Goal: Task Accomplishment & Management: Manage account settings

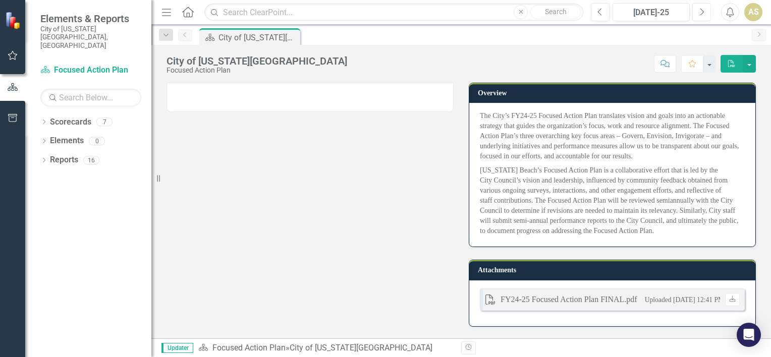
click at [703, 10] on icon "Next" at bounding box center [701, 12] width 6 height 9
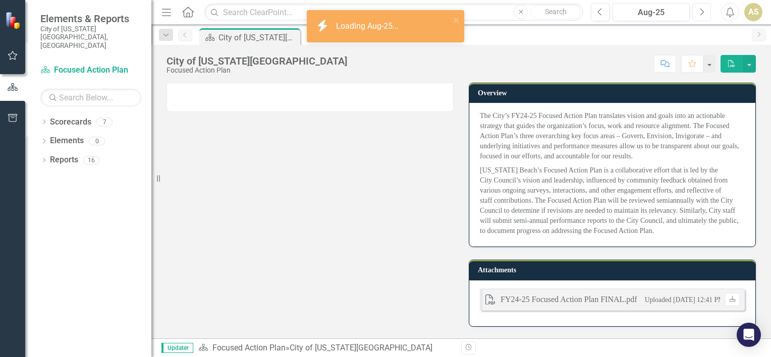
click at [703, 10] on icon "Next" at bounding box center [701, 12] width 6 height 9
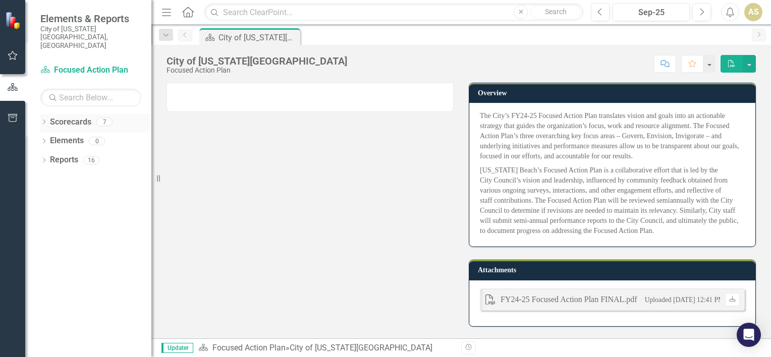
click at [42, 119] on div "Dropdown" at bounding box center [43, 123] width 7 height 9
click at [42, 114] on div "Dropdown Scorecards 7" at bounding box center [95, 123] width 111 height 19
click at [58, 154] on link "Communications Home" at bounding box center [103, 160] width 96 height 12
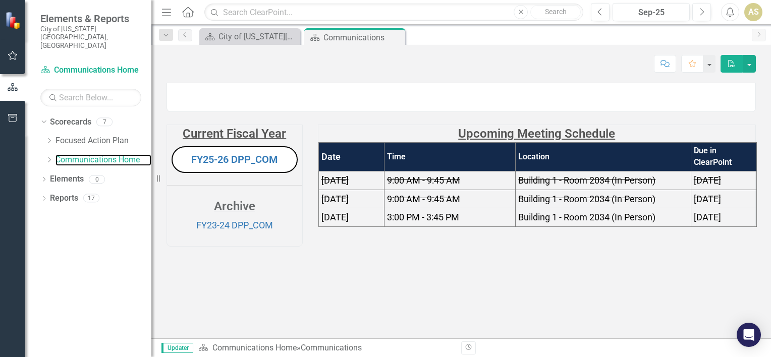
scroll to position [16, 0]
click at [254, 165] on link "FY25-26 DPP_COM" at bounding box center [234, 159] width 87 height 12
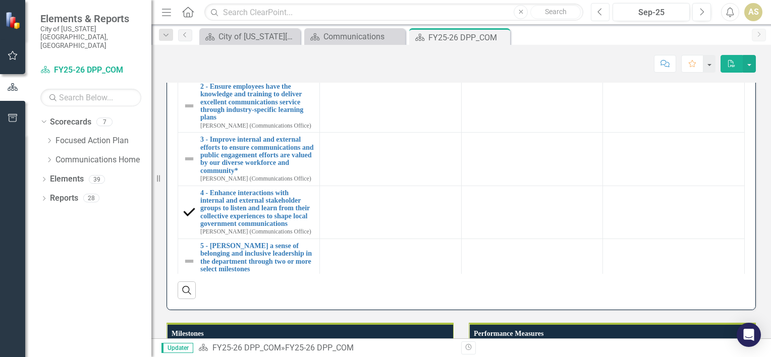
click at [601, 6] on button "Previous" at bounding box center [600, 12] width 19 height 18
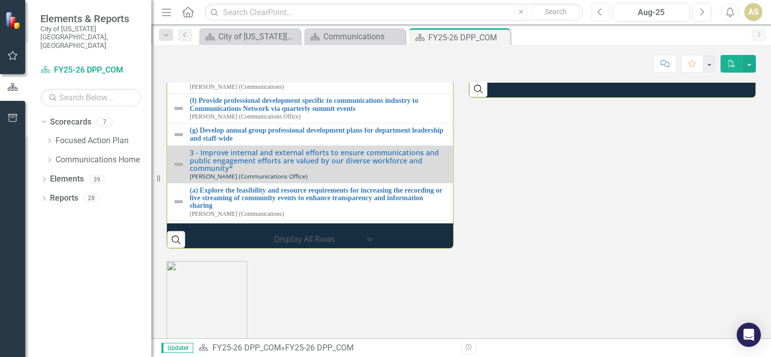
scroll to position [250, 0]
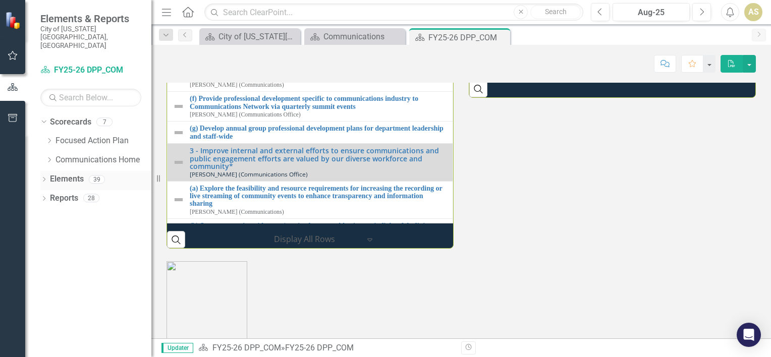
click at [50, 173] on link "Elements" at bounding box center [67, 179] width 34 height 12
click at [43, 178] on icon "Dropdown" at bounding box center [43, 181] width 7 height 6
click at [43, 273] on icon "Dropdown" at bounding box center [43, 276] width 7 height 6
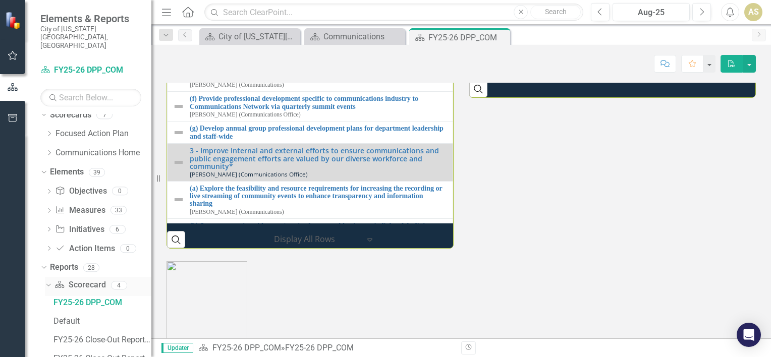
scroll to position [0, 0]
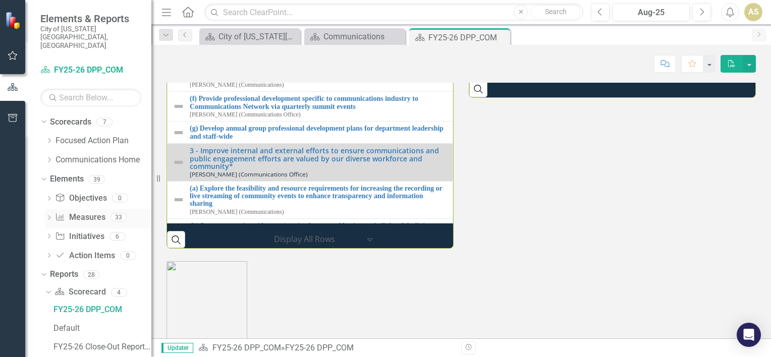
click at [91, 209] on div "Measure Measures" at bounding box center [80, 217] width 50 height 17
click at [91, 212] on link "Measure Measures" at bounding box center [80, 218] width 50 height 12
click at [84, 212] on link "Measure Measures" at bounding box center [80, 218] width 50 height 12
click at [46, 216] on icon "Dropdown" at bounding box center [48, 219] width 7 height 6
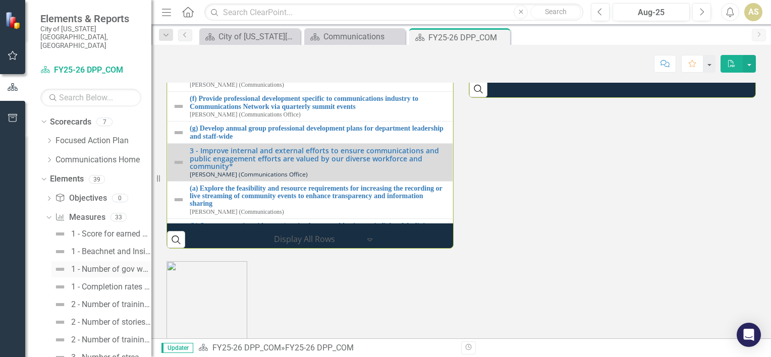
click at [105, 261] on link "1 - Number of gov website page views" at bounding box center [101, 269] width 100 height 16
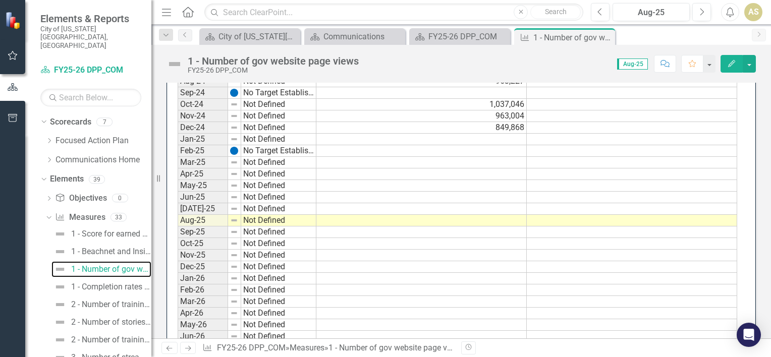
scroll to position [327, 0]
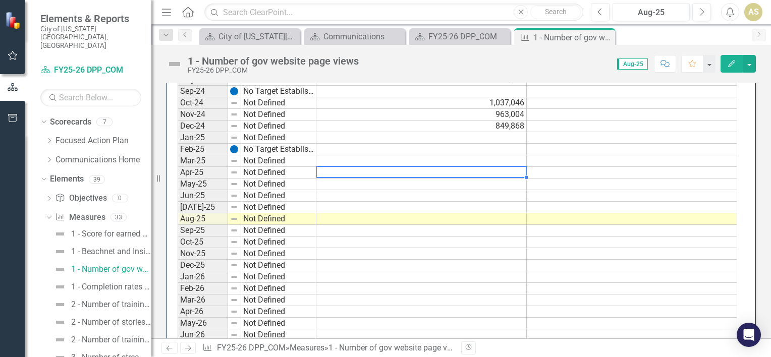
click at [369, 169] on td at bounding box center [421, 173] width 210 height 12
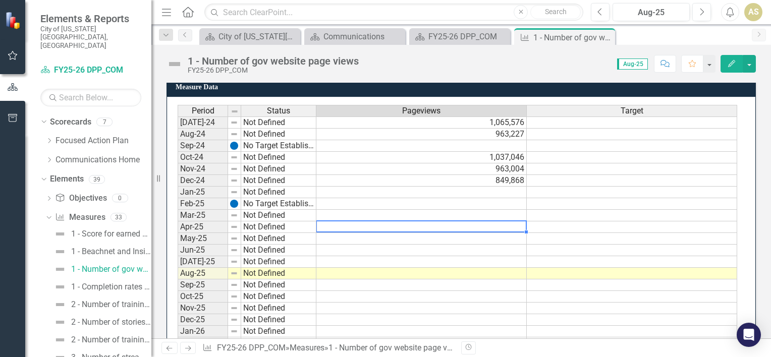
scroll to position [274, 0]
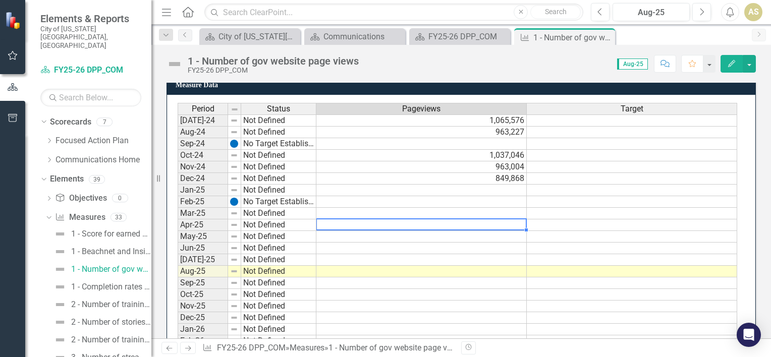
click at [356, 224] on td at bounding box center [421, 225] width 210 height 12
type textarea "951805"
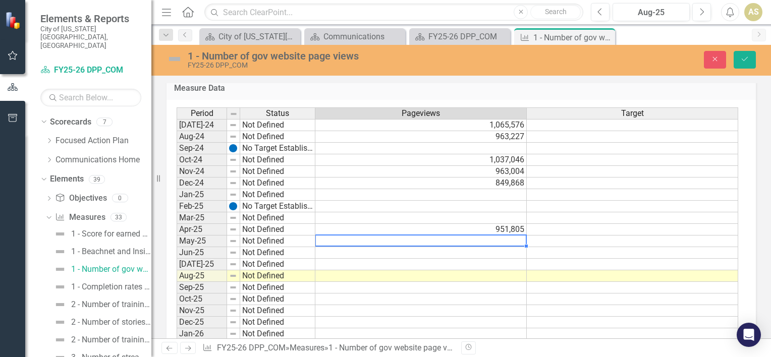
click at [501, 239] on td at bounding box center [420, 241] width 211 height 12
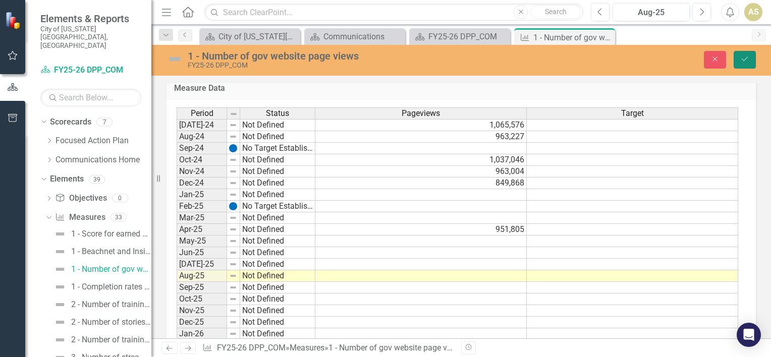
click at [746, 56] on icon "Save" at bounding box center [744, 58] width 9 height 7
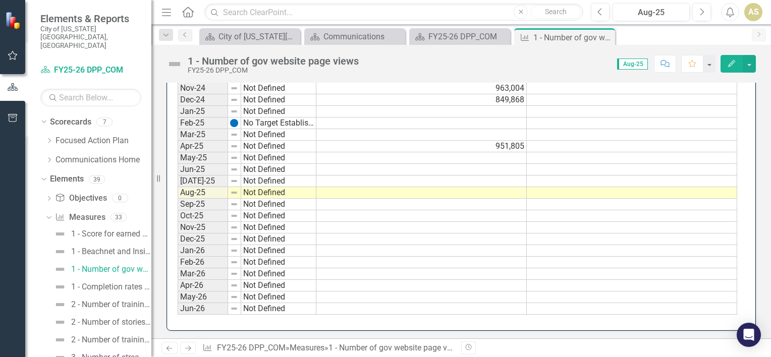
scroll to position [325, 0]
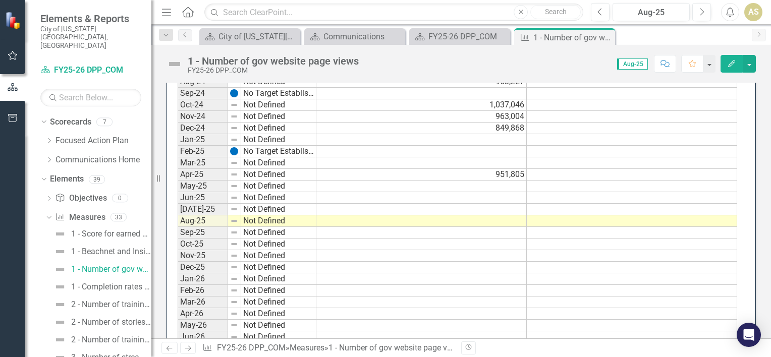
click at [387, 183] on td at bounding box center [421, 187] width 210 height 12
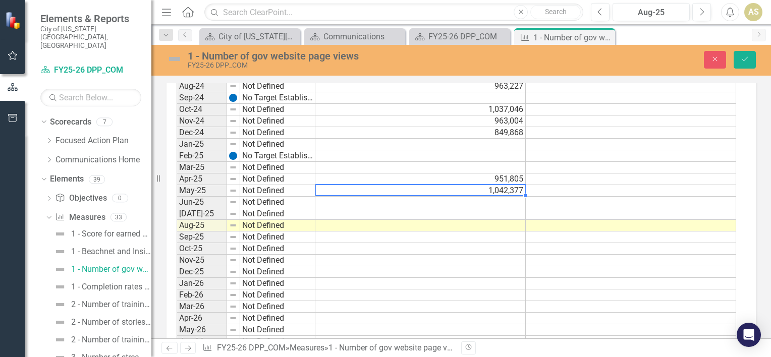
type textarea "1042377"
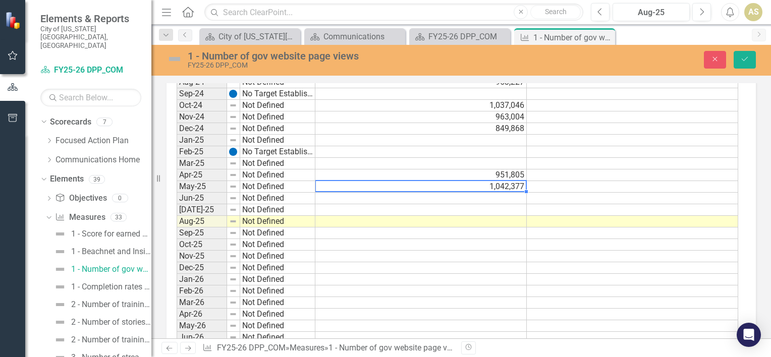
click at [176, 180] on div "Period Status Pageviews Target [DATE]-24 Not Defined 1,065,576 Aug-24 Not Defin…" at bounding box center [176, 198] width 0 height 290
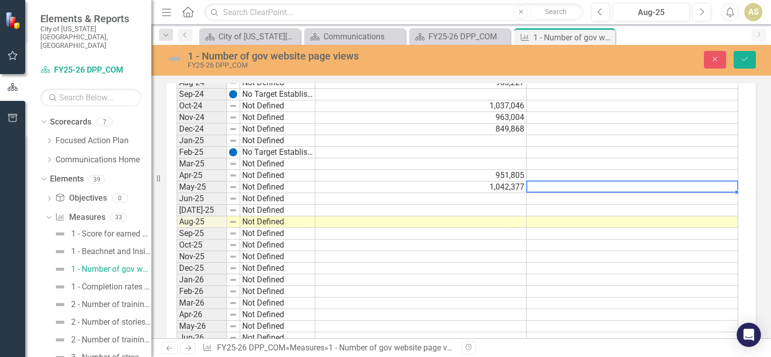
scroll to position [336, 0]
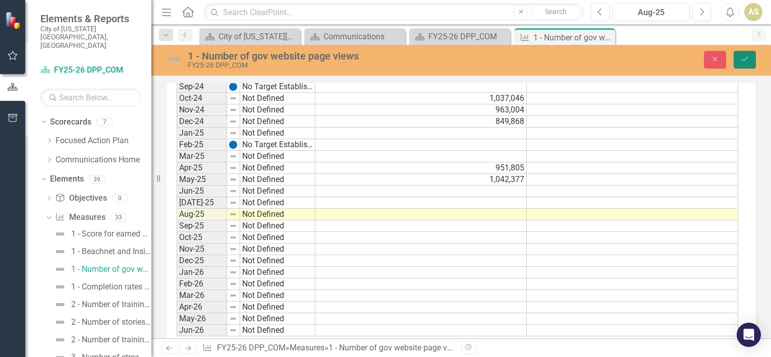
click at [745, 59] on icon "submit" at bounding box center [744, 59] width 6 height 4
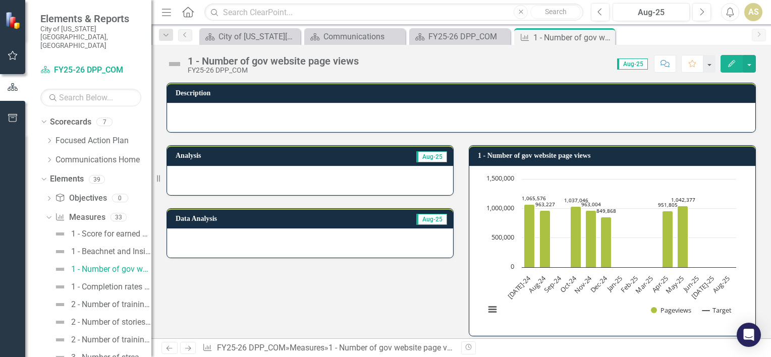
scroll to position [353, 0]
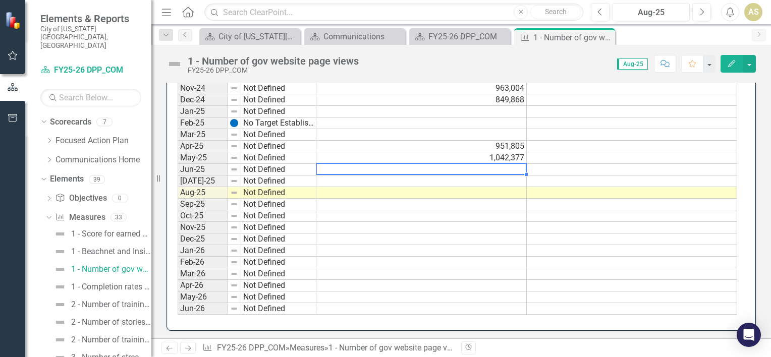
click at [367, 170] on td at bounding box center [421, 170] width 210 height 12
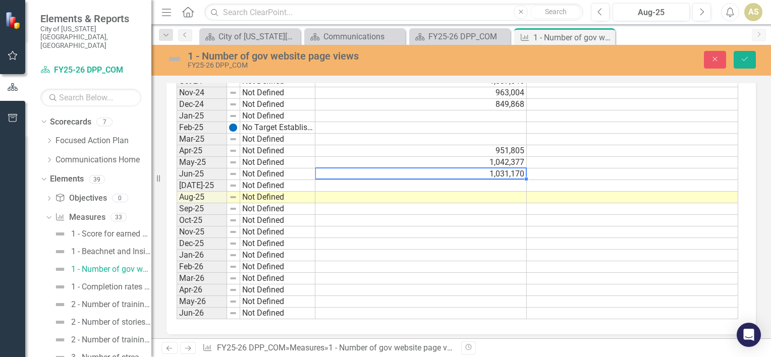
scroll to position [357, 0]
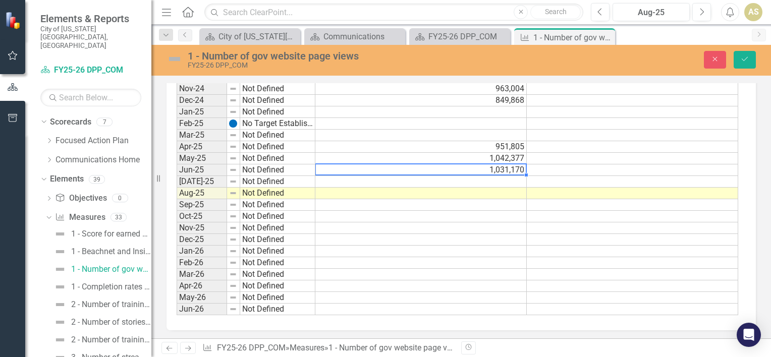
click at [485, 179] on td at bounding box center [420, 182] width 211 height 12
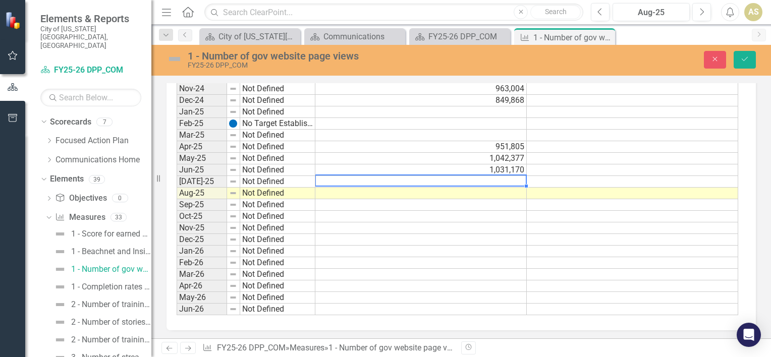
click at [391, 177] on td at bounding box center [420, 182] width 211 height 12
type textarea "1029528"
click at [547, 178] on td at bounding box center [631, 182] width 211 height 12
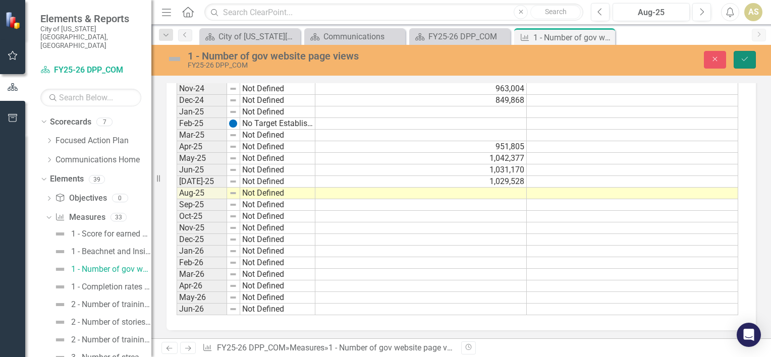
click at [748, 61] on icon "Save" at bounding box center [744, 58] width 9 height 7
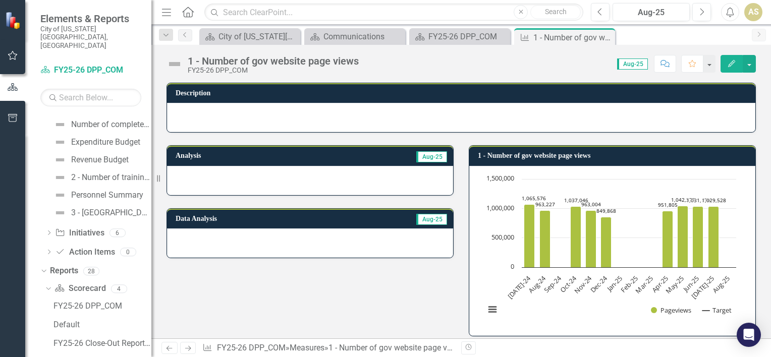
scroll to position [587, 0]
click at [51, 230] on icon "Dropdown" at bounding box center [48, 233] width 7 height 6
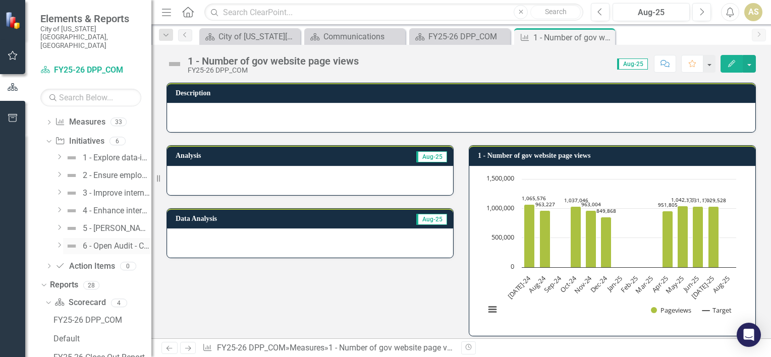
scroll to position [0, 0]
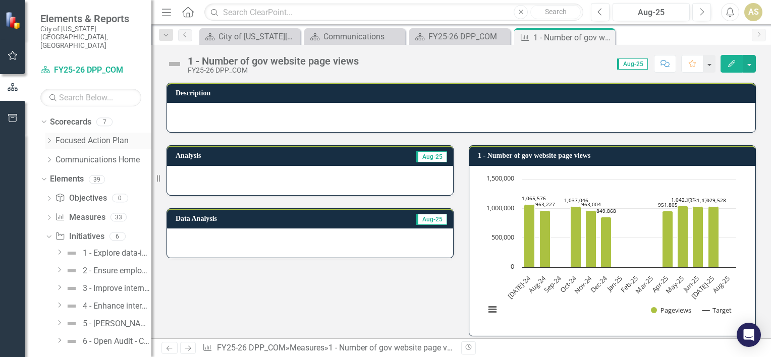
click at [48, 138] on icon "Dropdown" at bounding box center [49, 141] width 8 height 6
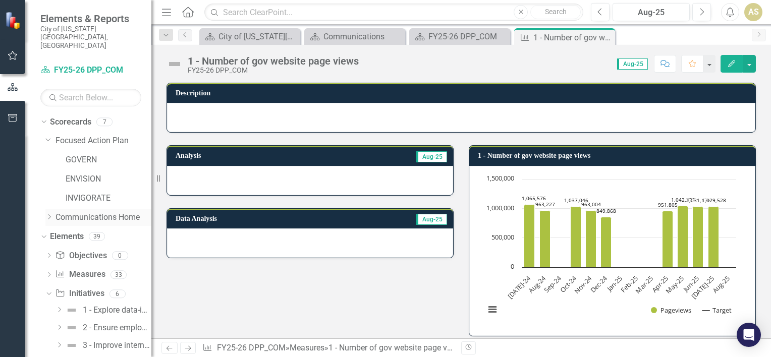
click at [50, 213] on div "Dropdown" at bounding box center [49, 217] width 8 height 9
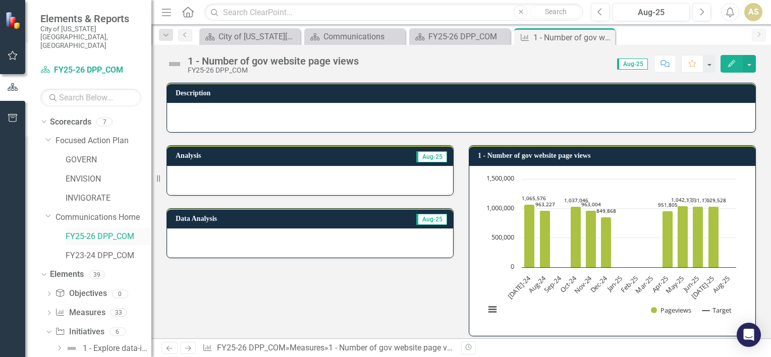
click at [91, 231] on link "FY25-26 DPP_COM" at bounding box center [109, 237] width 86 height 12
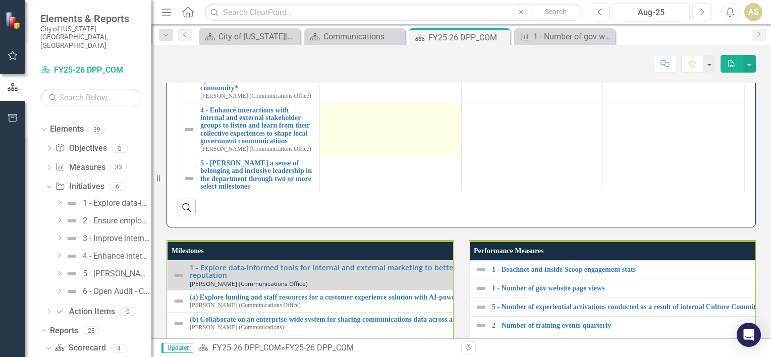
scroll to position [966, 0]
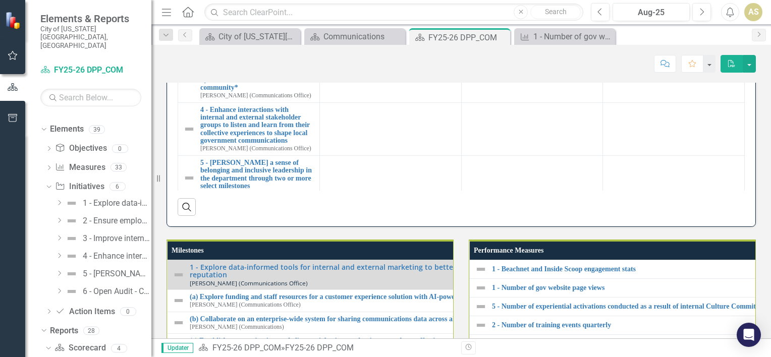
click at [56, 199] on div "Dropdown" at bounding box center [59, 203] width 8 height 9
click at [115, 233] on div "(b) Collaborate on an enterprise-wide system for sharing communications data ac…" at bounding box center [124, 237] width 53 height 9
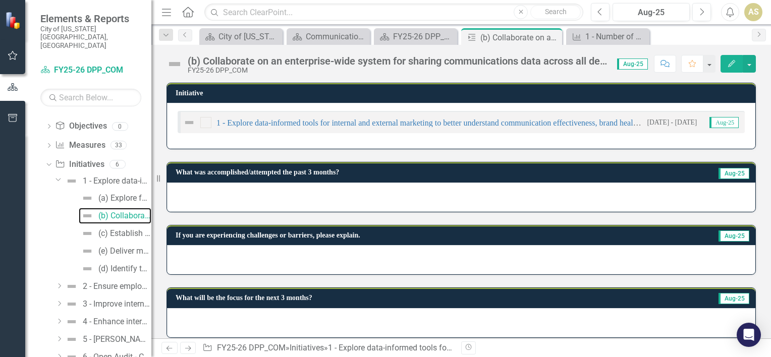
scroll to position [173, 0]
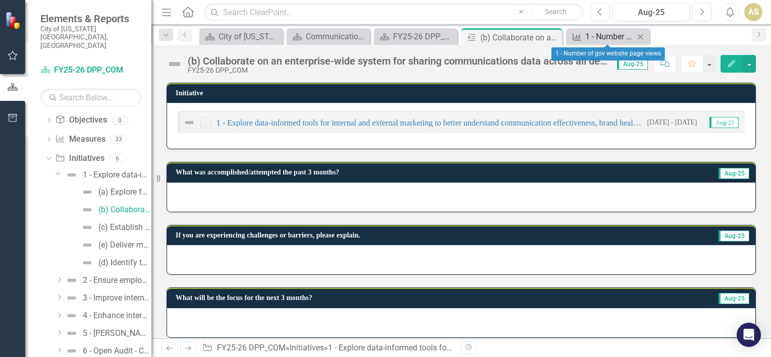
click at [600, 35] on div "1 - Number of gov website page views" at bounding box center [609, 36] width 49 height 13
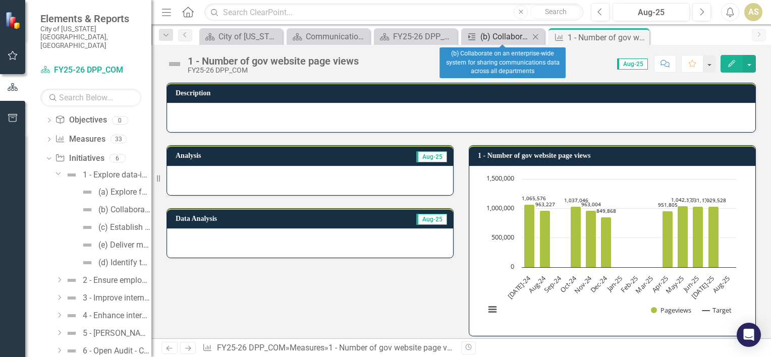
click at [495, 41] on div "(b) Collaborate on an enterprise-wide system for sharing communications data ac…" at bounding box center [504, 36] width 49 height 13
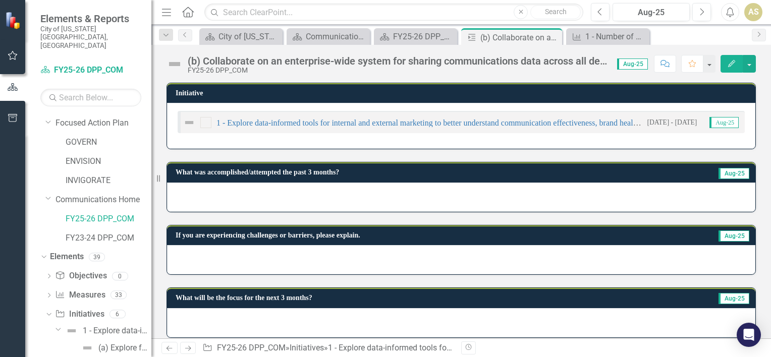
click at [296, 198] on div at bounding box center [461, 197] width 588 height 29
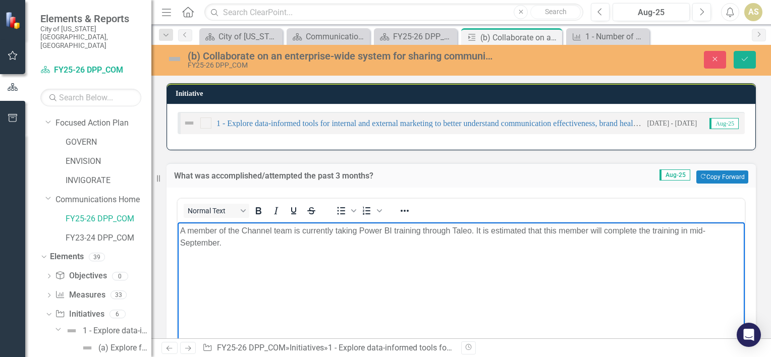
click at [592, 206] on div "Normal Text To open the popup, press Shift+Enter To open the popup, press Shift…" at bounding box center [461, 211] width 567 height 20
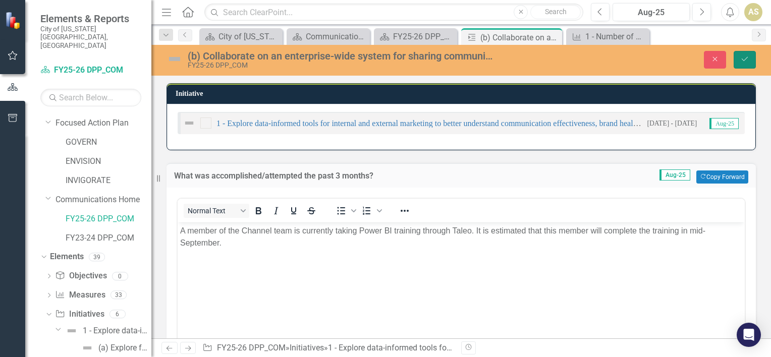
click at [745, 64] on button "Save" at bounding box center [744, 60] width 22 height 18
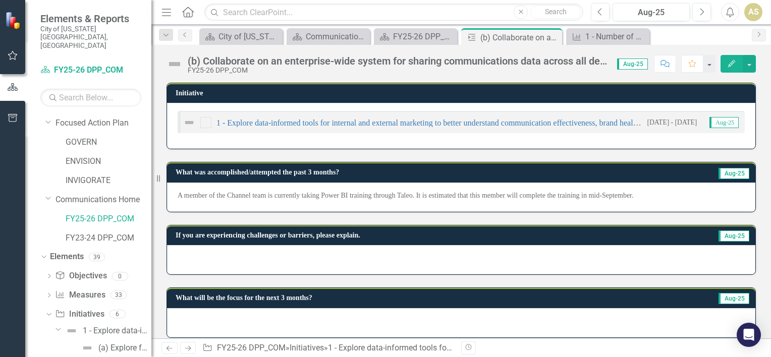
click at [15, 31] on div at bounding box center [12, 20] width 25 height 40
click at [72, 65] on link "Scorecard FY25-26 DPP_COM" at bounding box center [90, 71] width 101 height 12
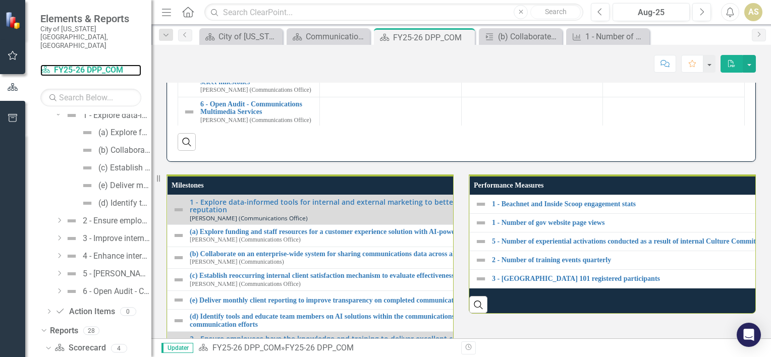
scroll to position [1007, 0]
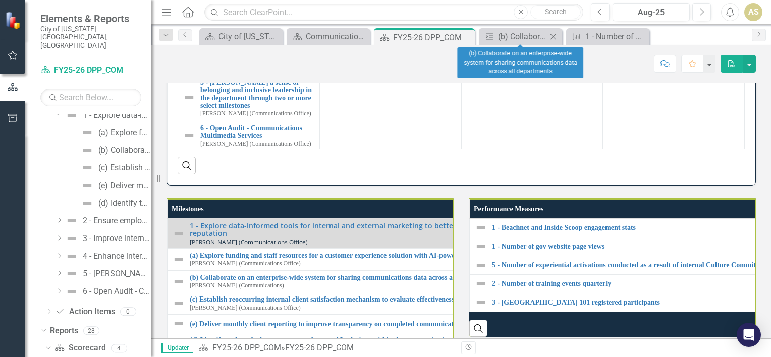
click at [553, 39] on icon "Close" at bounding box center [553, 37] width 10 height 8
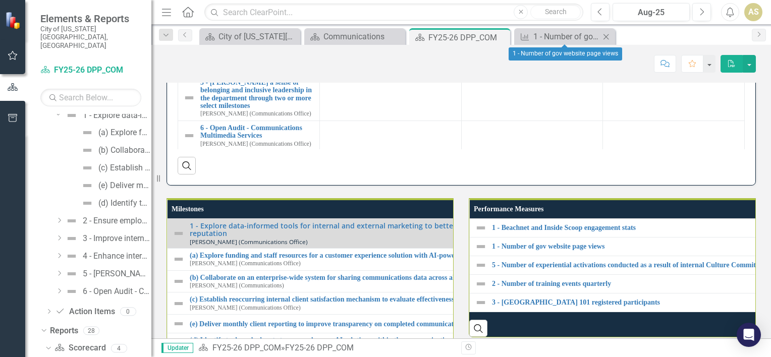
click at [605, 36] on icon "Close" at bounding box center [606, 37] width 10 height 8
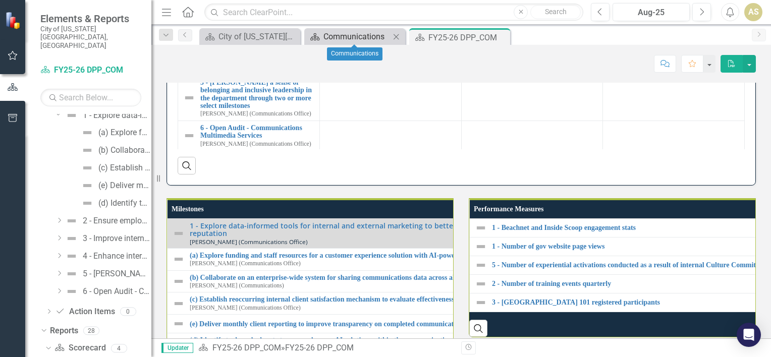
click at [330, 35] on div "Communications" at bounding box center [356, 36] width 67 height 13
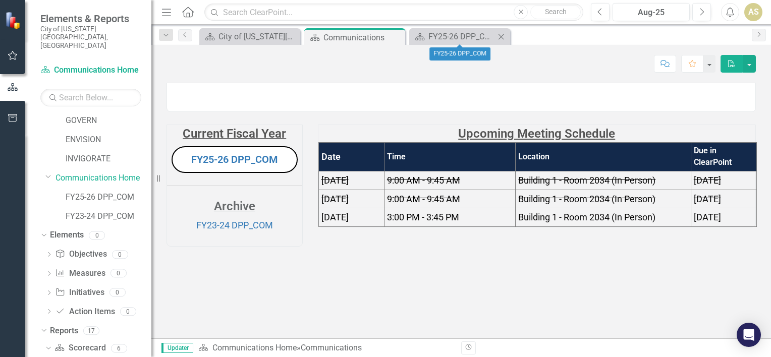
click at [501, 36] on icon at bounding box center [501, 37] width 6 height 6
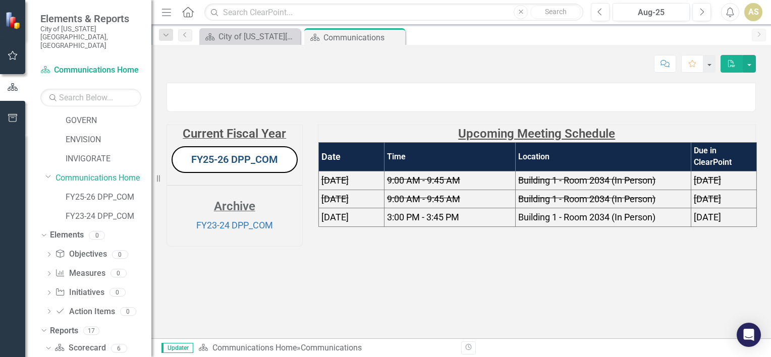
click at [243, 165] on link "FY25-26 DPP_COM" at bounding box center [234, 159] width 87 height 12
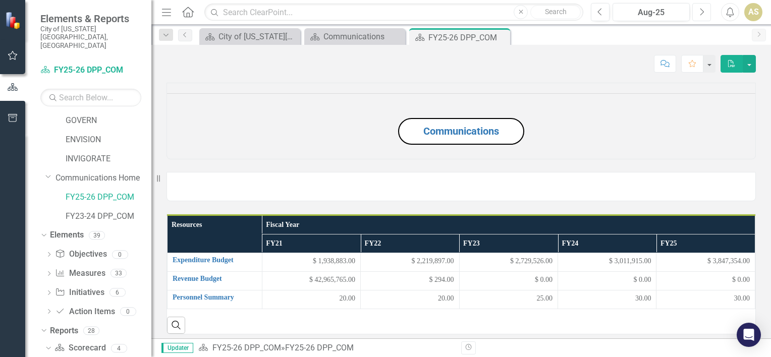
click at [706, 13] on button "Next" at bounding box center [701, 12] width 19 height 18
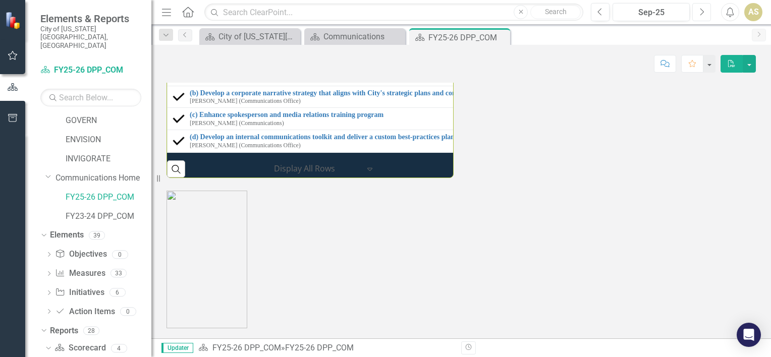
scroll to position [1458, 0]
click at [47, 291] on icon "Dropdown" at bounding box center [48, 294] width 7 height 6
click at [129, 305] on div "1 - Explore data-informed tools for internal and external marketing to better u…" at bounding box center [117, 309] width 69 height 9
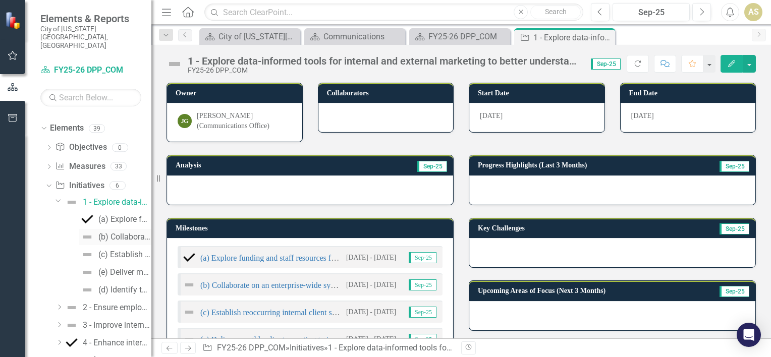
click at [116, 232] on div "(b) Collaborate on an enterprise-wide system for sharing communications data ac…" at bounding box center [124, 236] width 53 height 9
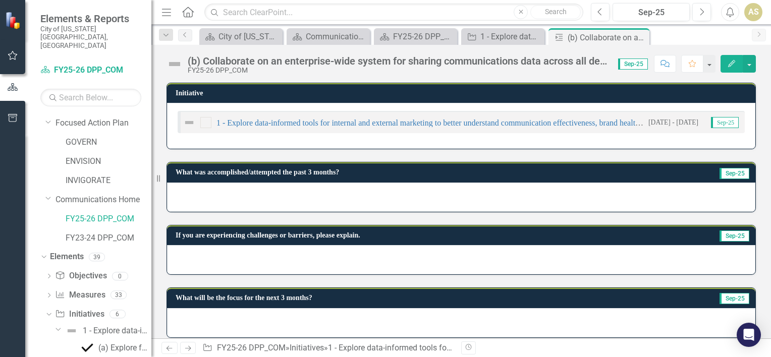
click at [382, 200] on div at bounding box center [461, 197] width 588 height 29
click at [317, 198] on div at bounding box center [461, 197] width 588 height 29
click at [259, 196] on div at bounding box center [461, 197] width 588 height 29
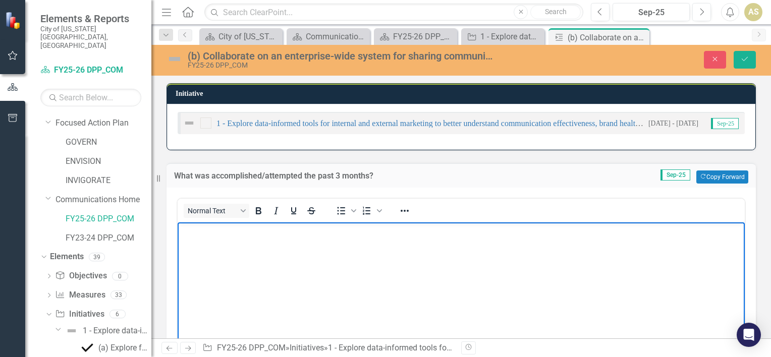
click at [249, 298] on body "Rich Text Area. Press ALT-0 for help." at bounding box center [461, 297] width 567 height 151
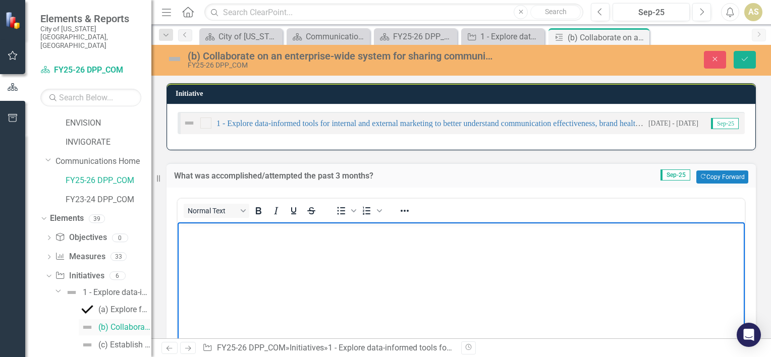
click at [116, 319] on link "(b) Collaborate on an enterprise-wide system for sharing communications data ac…" at bounding box center [115, 327] width 73 height 16
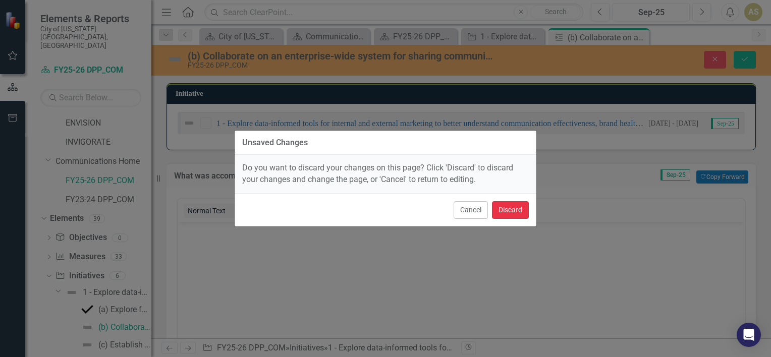
click at [502, 211] on button "Discard" at bounding box center [510, 210] width 37 height 18
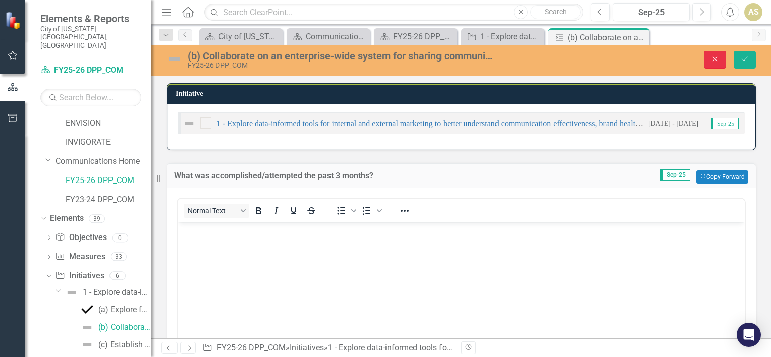
click at [721, 55] on button "Close" at bounding box center [714, 60] width 22 height 18
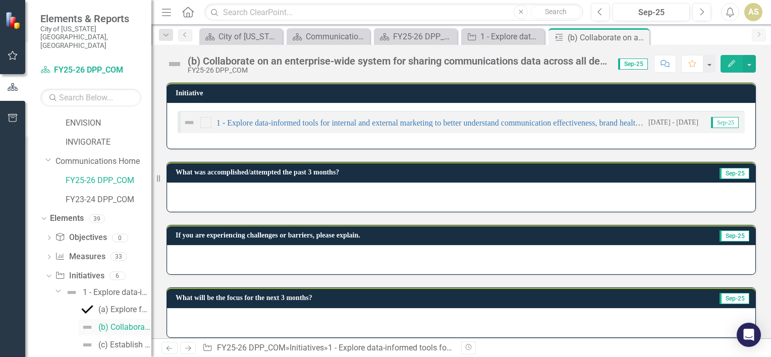
click at [120, 323] on div "(b) Collaborate on an enterprise-wide system for sharing communications data ac…" at bounding box center [124, 327] width 53 height 9
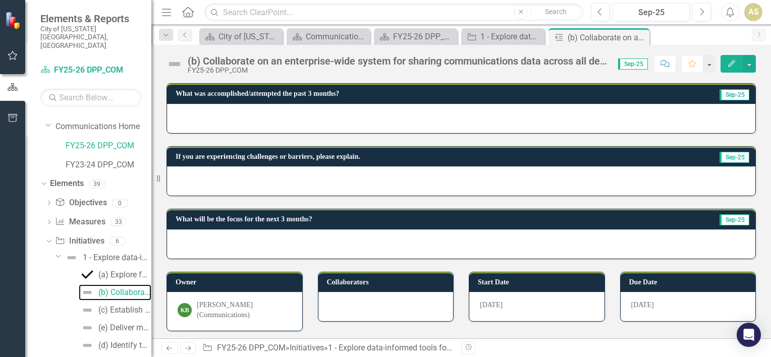
scroll to position [0, 0]
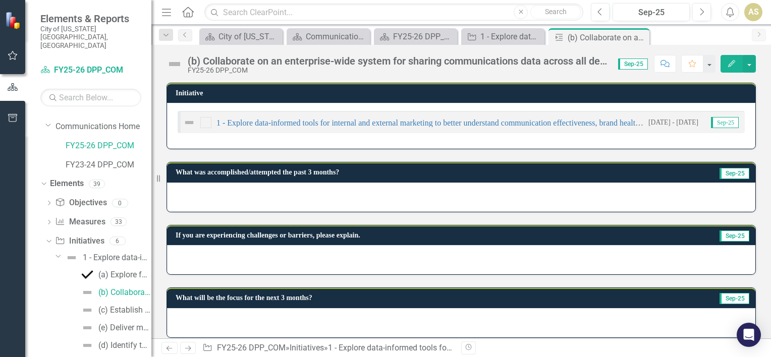
click at [282, 196] on div at bounding box center [461, 197] width 588 height 29
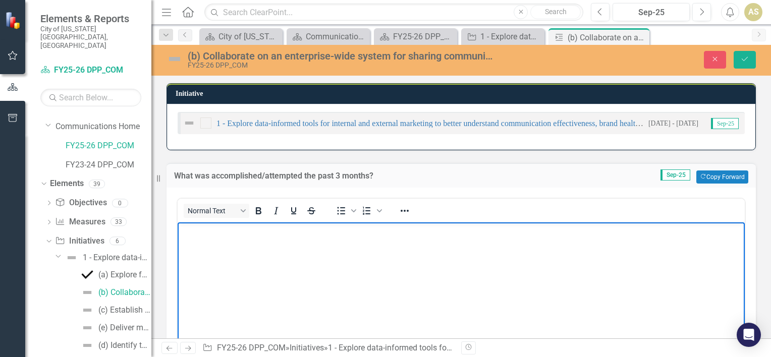
click at [231, 275] on body "Rich Text Area. Press ALT-0 for help." at bounding box center [461, 297] width 567 height 151
paste body "Rich Text Area. Press ALT-0 for help."
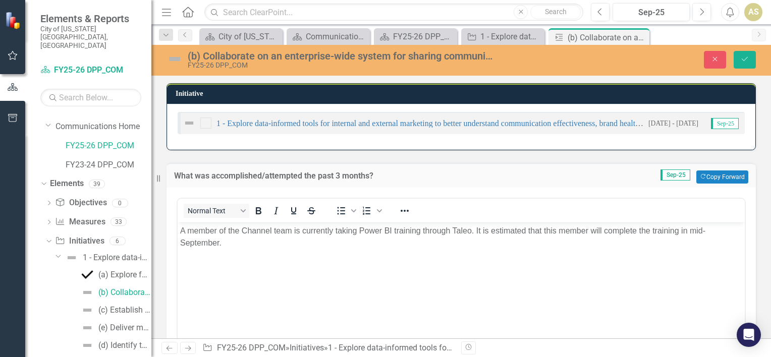
click at [751, 240] on div "What was accomplished/attempted the past 3 months? Sep-25 Copy Forward Copy For…" at bounding box center [461, 293] width 604 height 287
click at [744, 56] on icon "Save" at bounding box center [744, 58] width 9 height 7
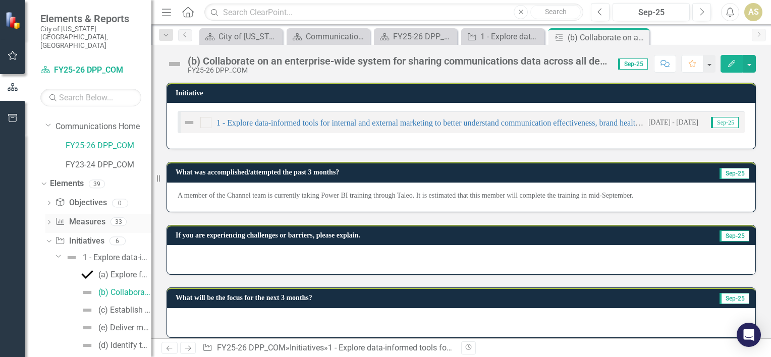
click at [48, 220] on icon "Dropdown" at bounding box center [48, 223] width 7 height 6
click at [102, 269] on div "1 - Number of gov website page views" at bounding box center [111, 273] width 80 height 9
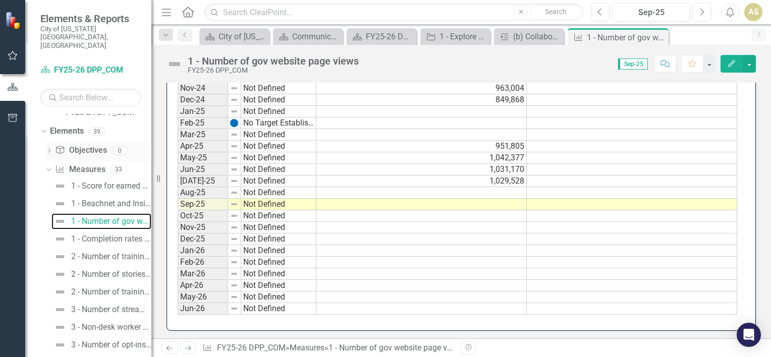
scroll to position [144, 0]
click at [46, 164] on icon "Dropdown" at bounding box center [48, 167] width 6 height 7
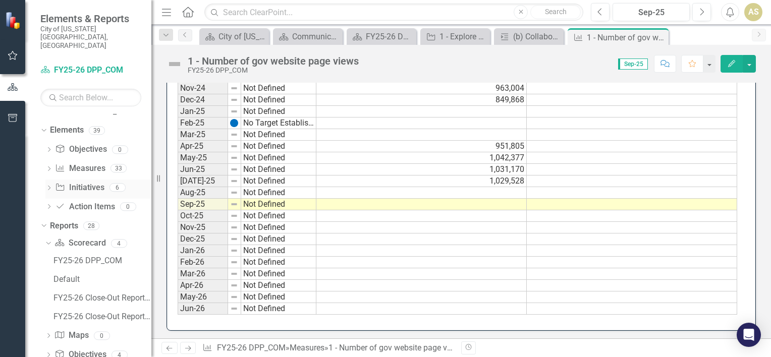
click at [48, 185] on div "Dropdown" at bounding box center [48, 189] width 7 height 9
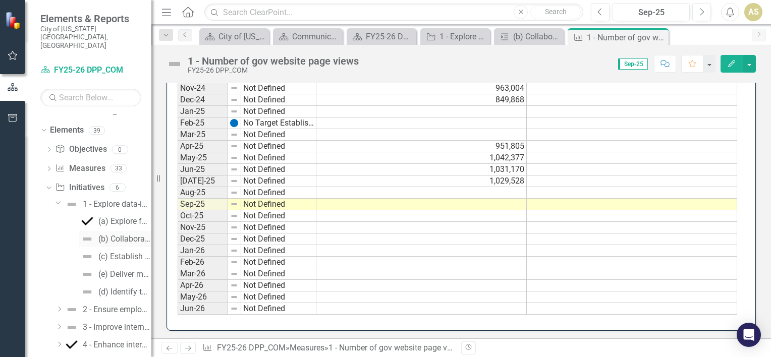
click at [125, 234] on div "(b) Collaborate on an enterprise-wide system for sharing communications data ac…" at bounding box center [124, 238] width 53 height 9
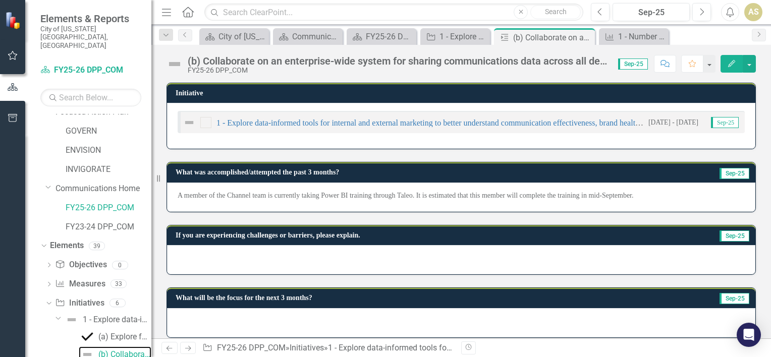
scroll to position [18, 0]
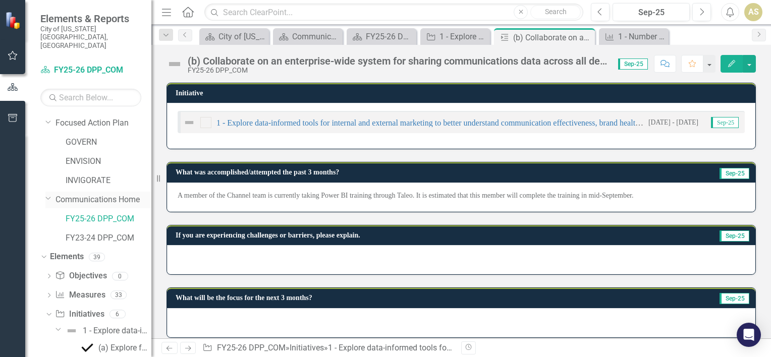
click at [89, 194] on link "Communications Home" at bounding box center [103, 200] width 96 height 12
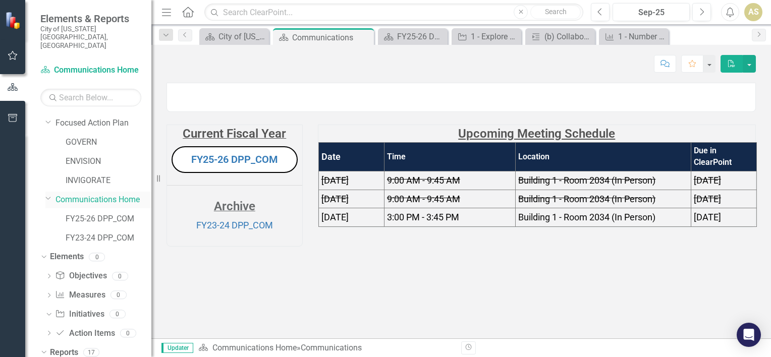
scroll to position [39, 0]
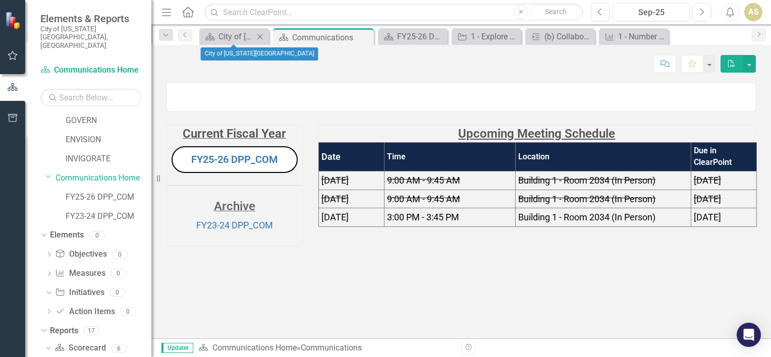
click at [263, 37] on icon "Close" at bounding box center [260, 37] width 10 height 8
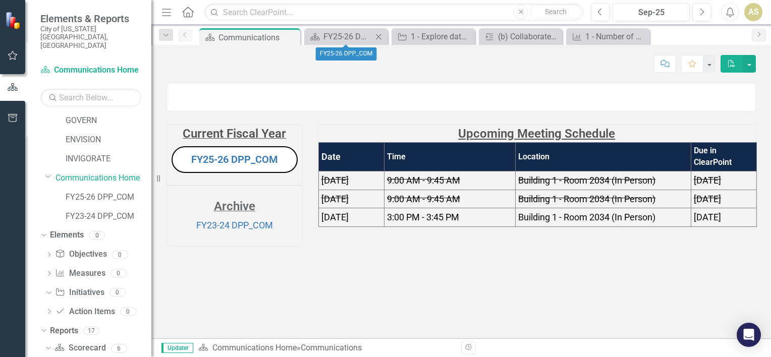
click at [380, 35] on icon "Close" at bounding box center [378, 37] width 10 height 8
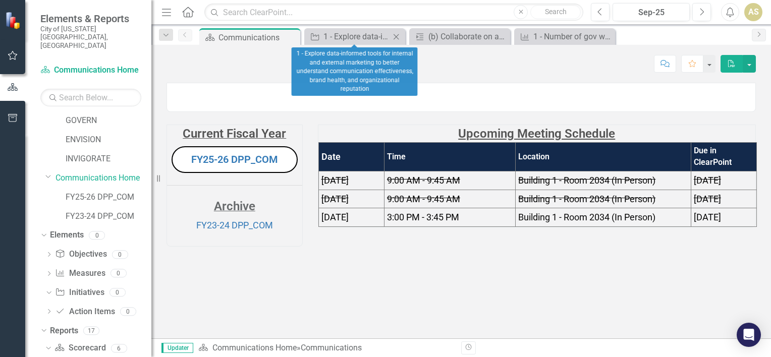
click at [401, 37] on icon "Close" at bounding box center [396, 37] width 10 height 8
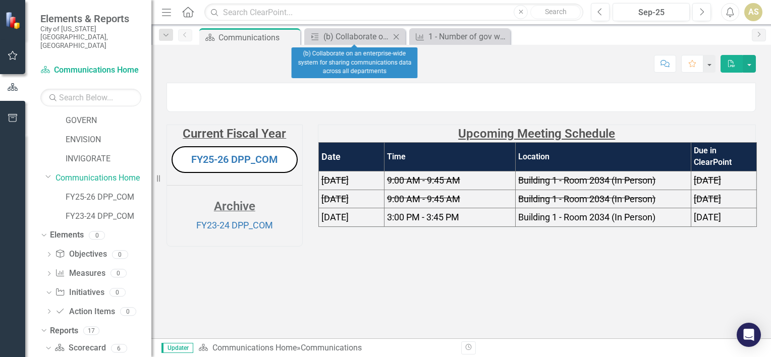
click at [397, 37] on icon "Close" at bounding box center [396, 37] width 10 height 8
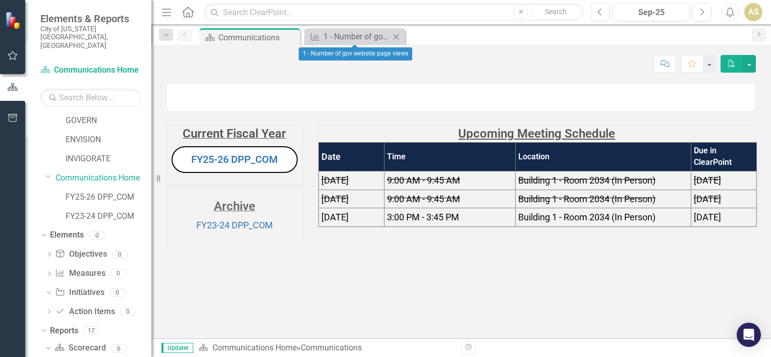
click at [399, 37] on icon "Close" at bounding box center [396, 37] width 10 height 8
